Goal: Entertainment & Leisure: Browse casually

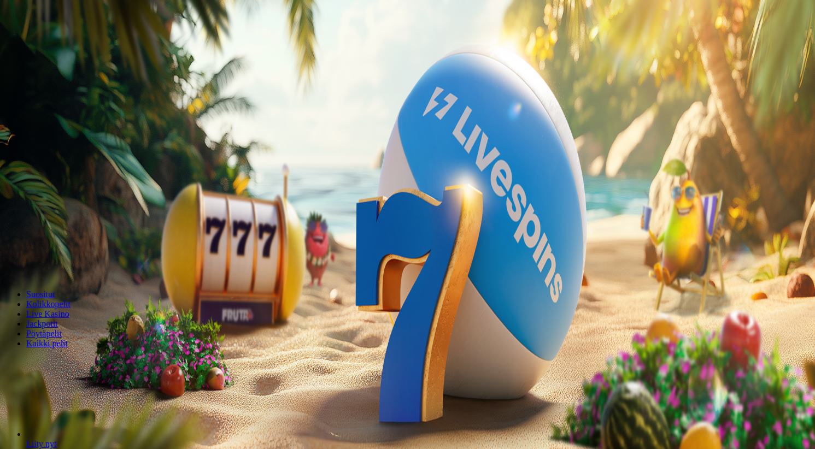
click at [127, 161] on label "€50" at bounding box center [120, 165] width 13 height 9
click at [13, 256] on button "button" at bounding box center [8, 257] width 9 height 3
type input "**"
click at [62, 260] on button "Talleta ja pelaa" at bounding box center [32, 265] width 57 height 11
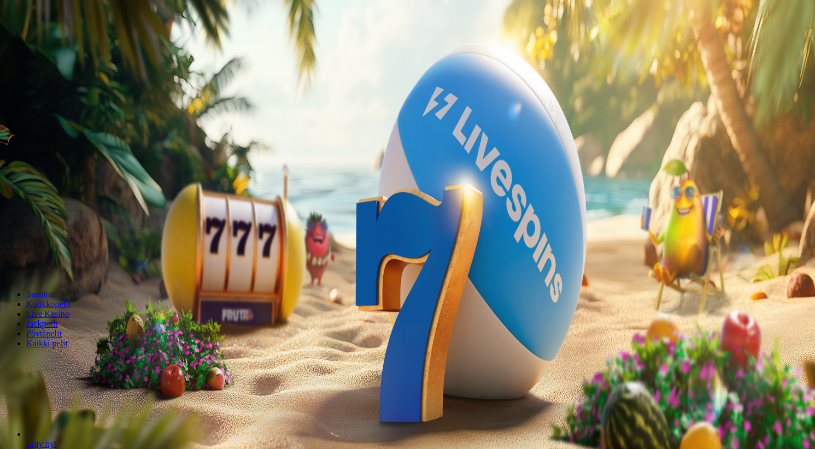
click at [62, 260] on button "Talleta ja pelaa" at bounding box center [32, 265] width 57 height 11
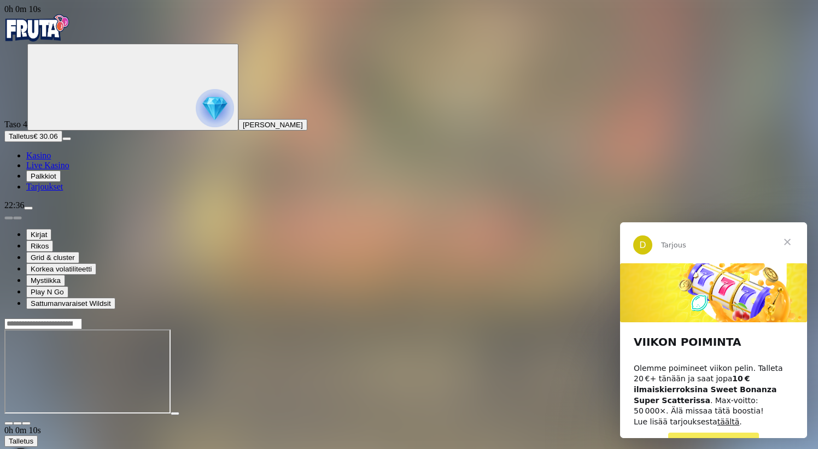
click at [787, 245] on span "Sulje" at bounding box center [787, 241] width 39 height 39
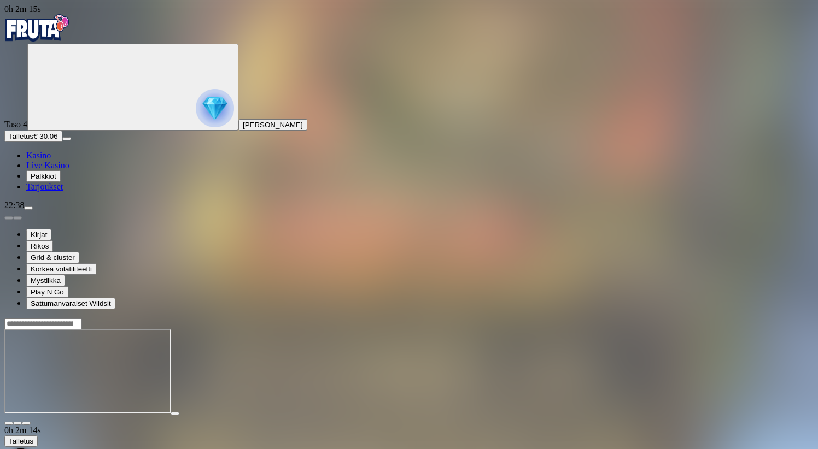
click at [30, 26] on img "Primary" at bounding box center [37, 27] width 66 height 27
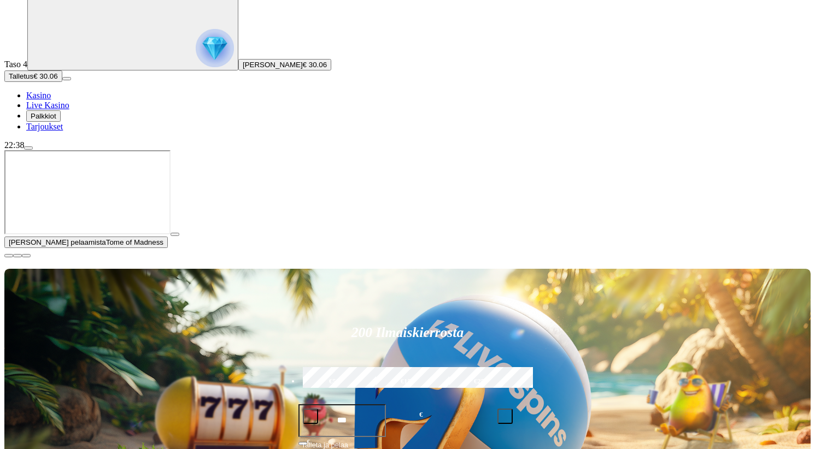
scroll to position [61, 0]
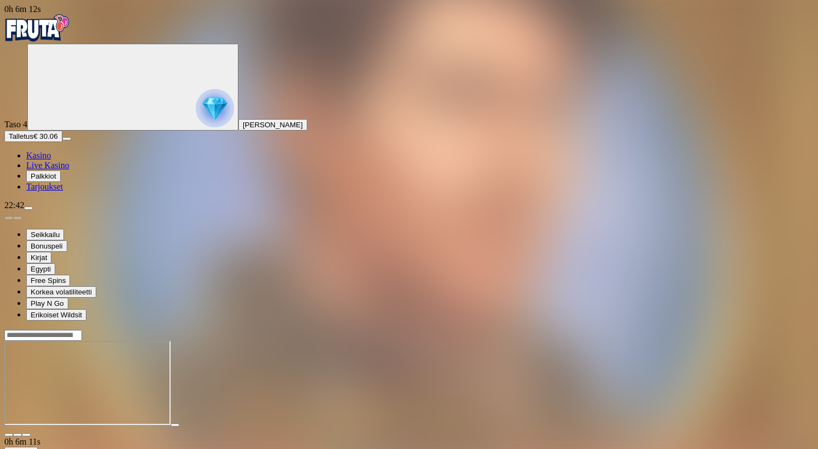
click at [51, 160] on span "Kasino" at bounding box center [38, 155] width 25 height 9
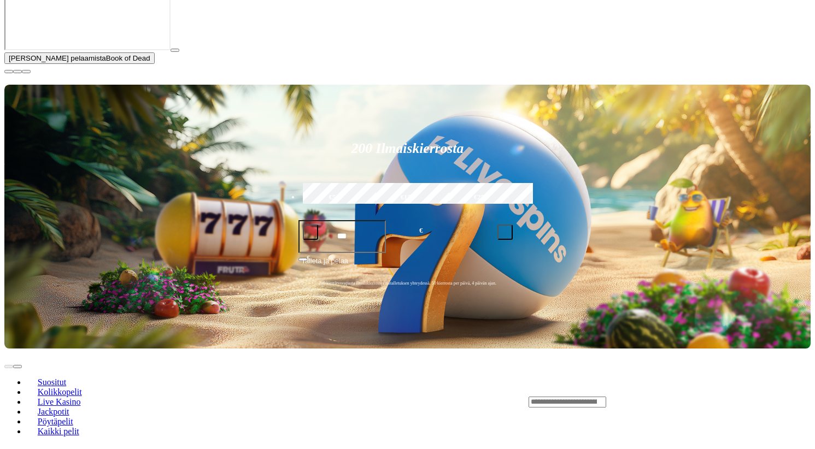
scroll to position [249, 0]
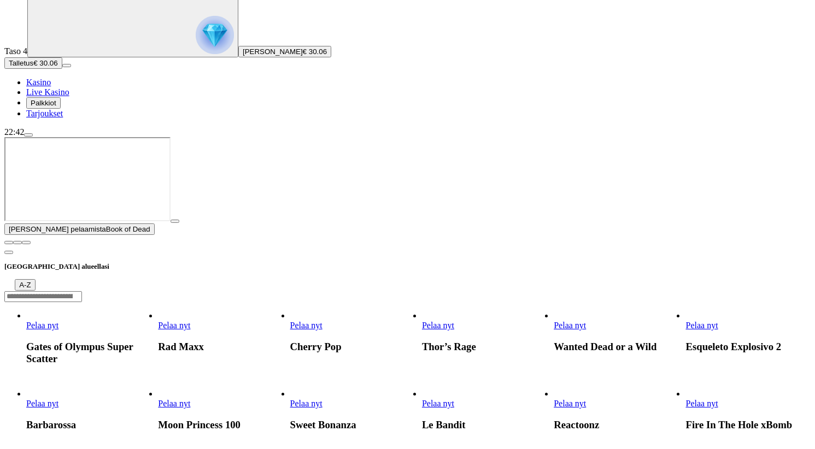
scroll to position [74, 0]
click at [454, 398] on link "Pelaa nyt" at bounding box center [438, 402] width 32 height 9
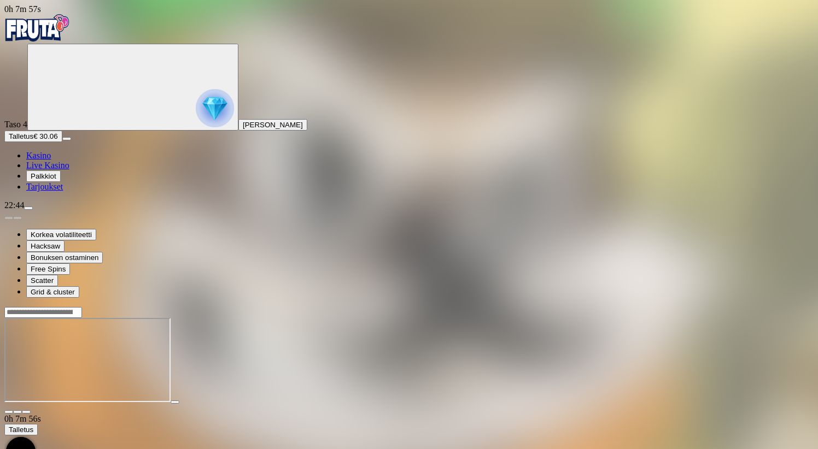
click at [51, 160] on span "Kasino" at bounding box center [38, 155] width 25 height 9
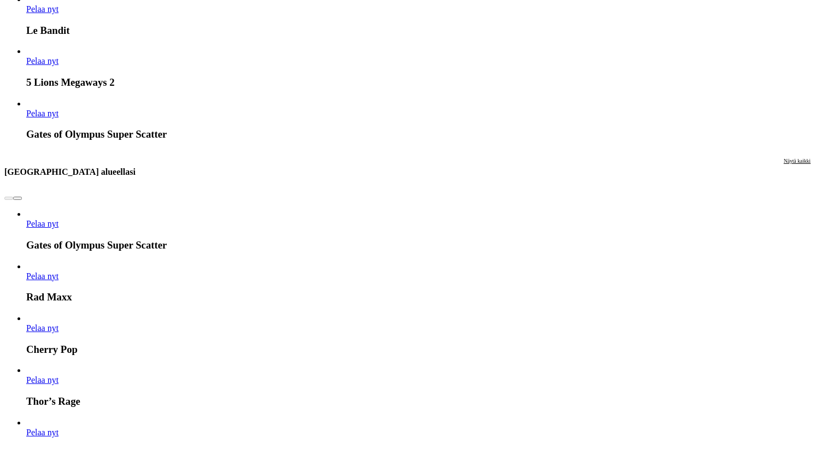
scroll to position [1179, 0]
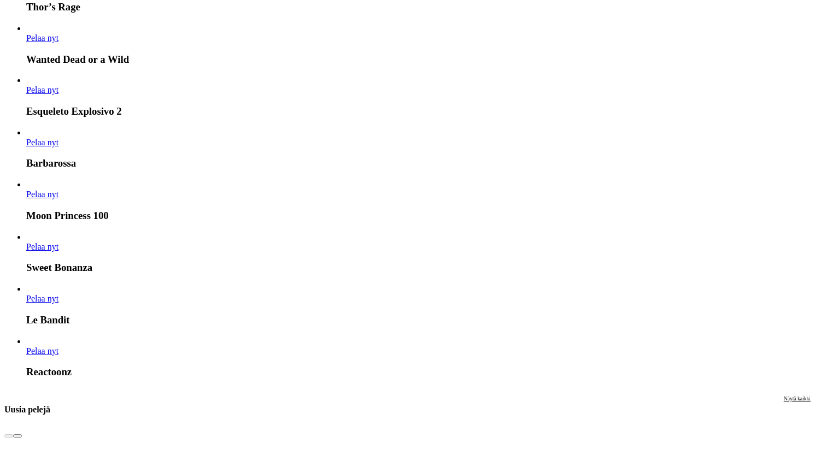
scroll to position [1466, 0]
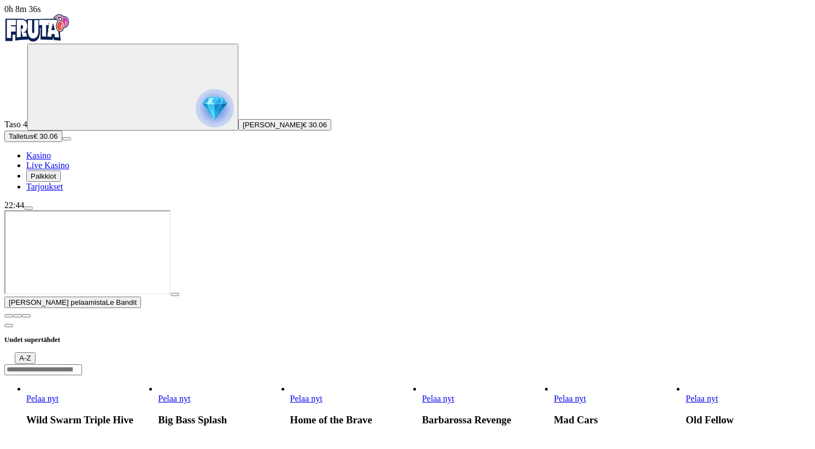
click at [51, 160] on span "Kasino" at bounding box center [38, 155] width 25 height 9
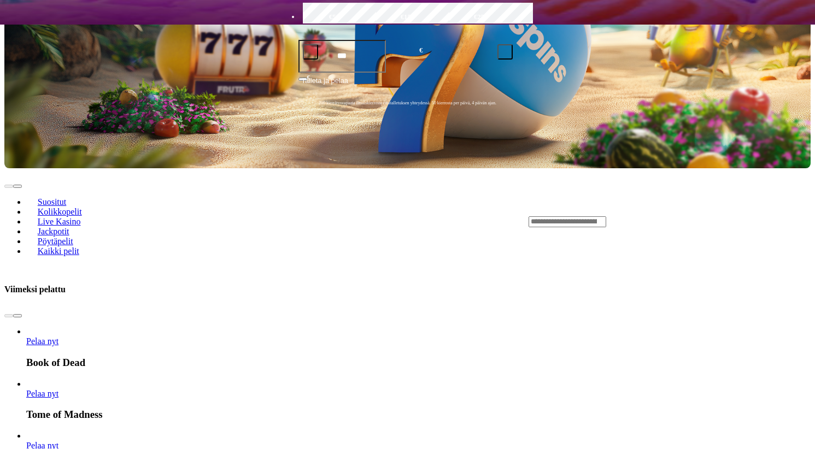
scroll to position [416, 0]
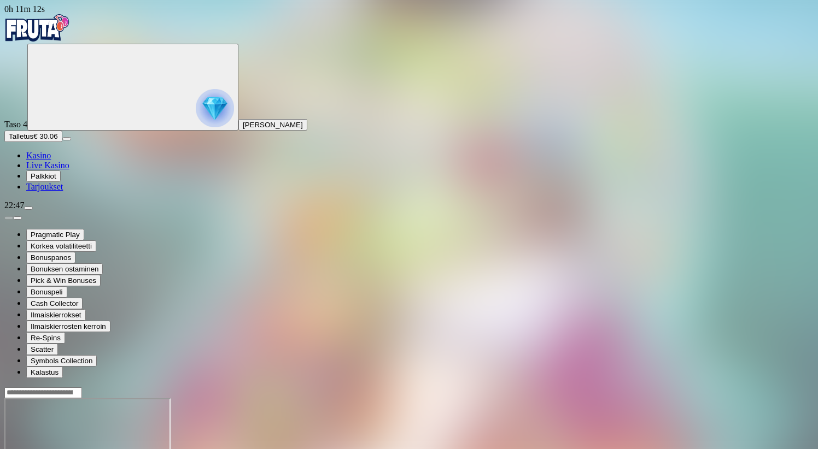
click at [51, 160] on link "Kasino" at bounding box center [38, 155] width 25 height 9
click at [51, 160] on span "Kasino" at bounding box center [38, 155] width 25 height 9
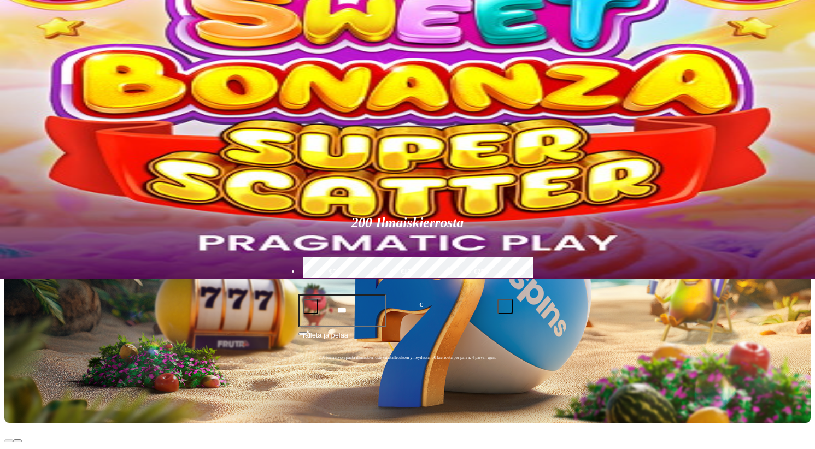
scroll to position [168, 0]
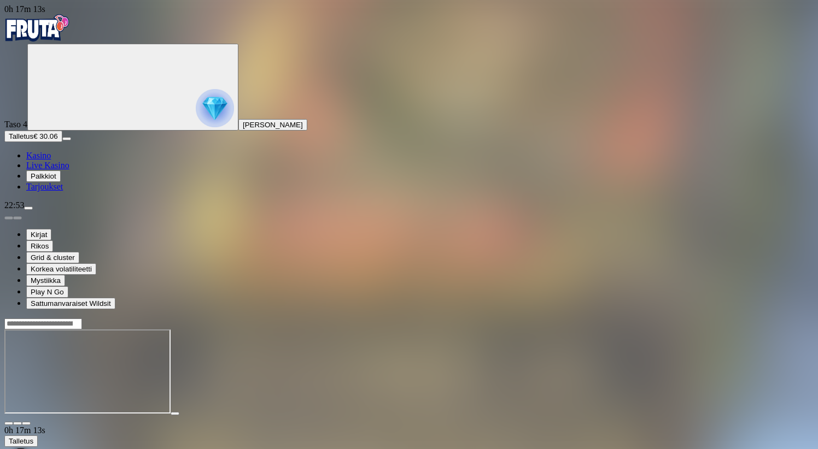
click at [196, 105] on img "Primary" at bounding box center [215, 108] width 38 height 38
